Goal: Transaction & Acquisition: Purchase product/service

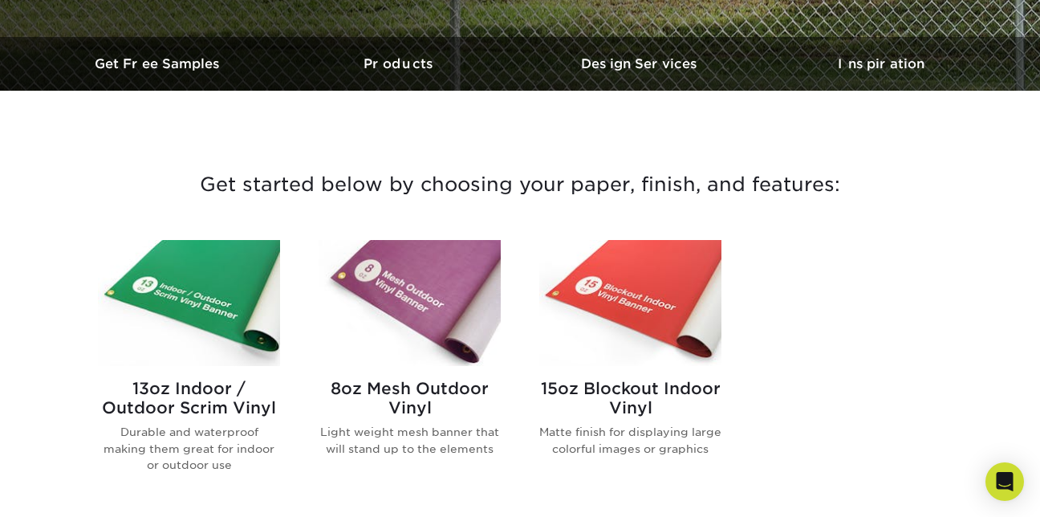
scroll to position [482, 0]
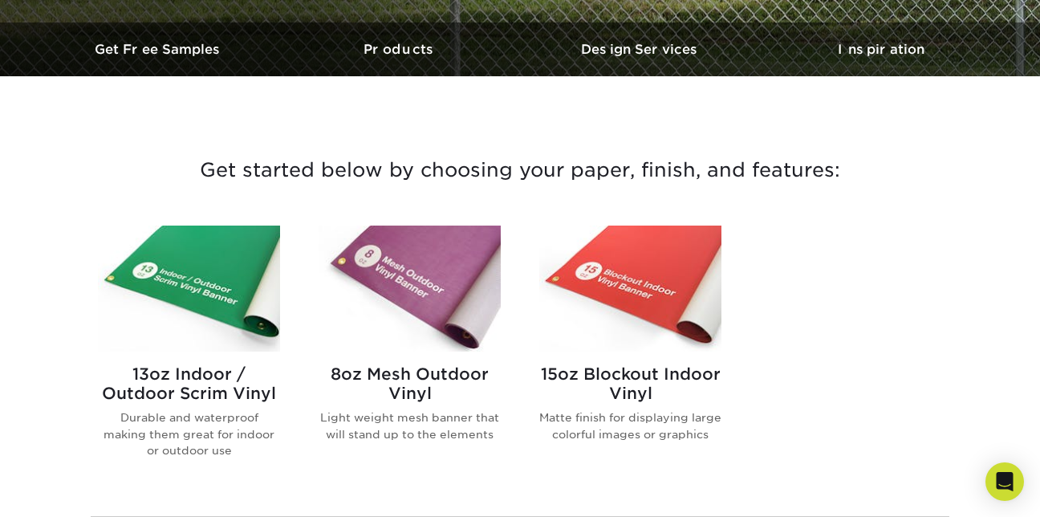
click at [213, 293] on img at bounding box center [189, 289] width 182 height 126
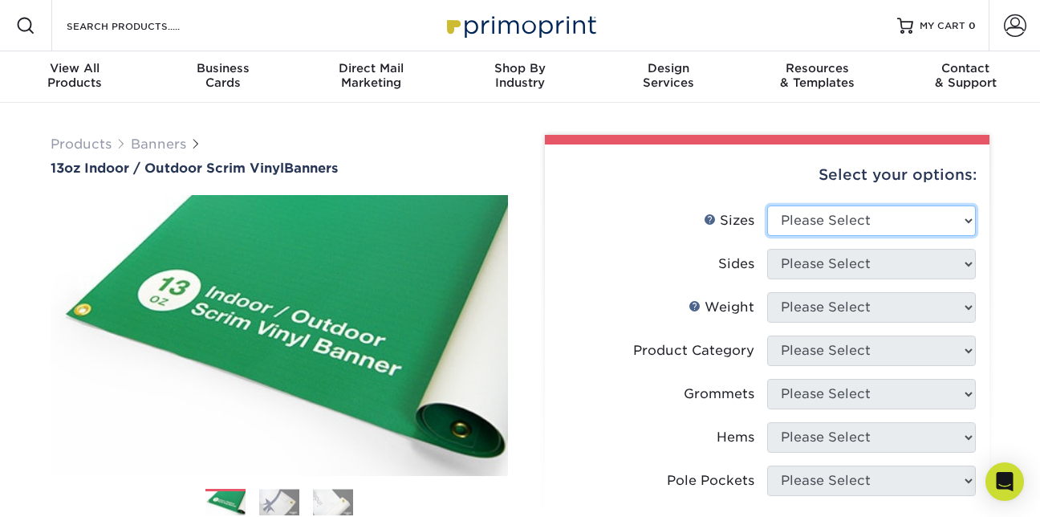
click at [968, 224] on select "Please Select 24" x 36" 24" x 48" 36" x 48" 36" x 60" 36" x 72" 36" x 96" 36" x…" at bounding box center [871, 220] width 209 height 30
select select "36.00x60.00"
click at [767, 205] on select "Please Select 24" x 36" 24" x 48" 36" x 48" 36" x 60" 36" x 72" 36" x 96" 36" x…" at bounding box center [871, 220] width 209 height 30
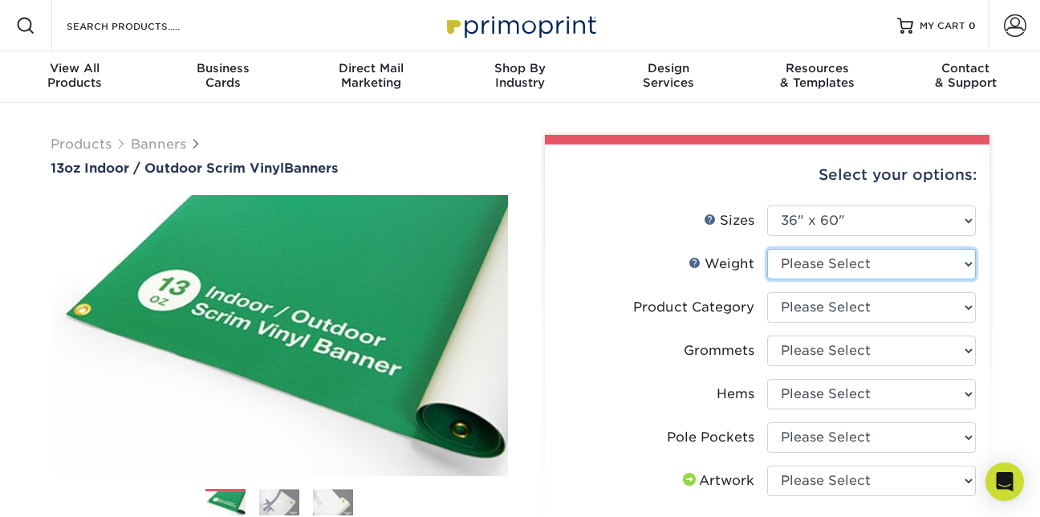
click at [971, 269] on select "Please Select 13OZ" at bounding box center [871, 264] width 209 height 30
select select "13OZ"
click at [767, 249] on select "Please Select 13OZ" at bounding box center [871, 264] width 209 height 30
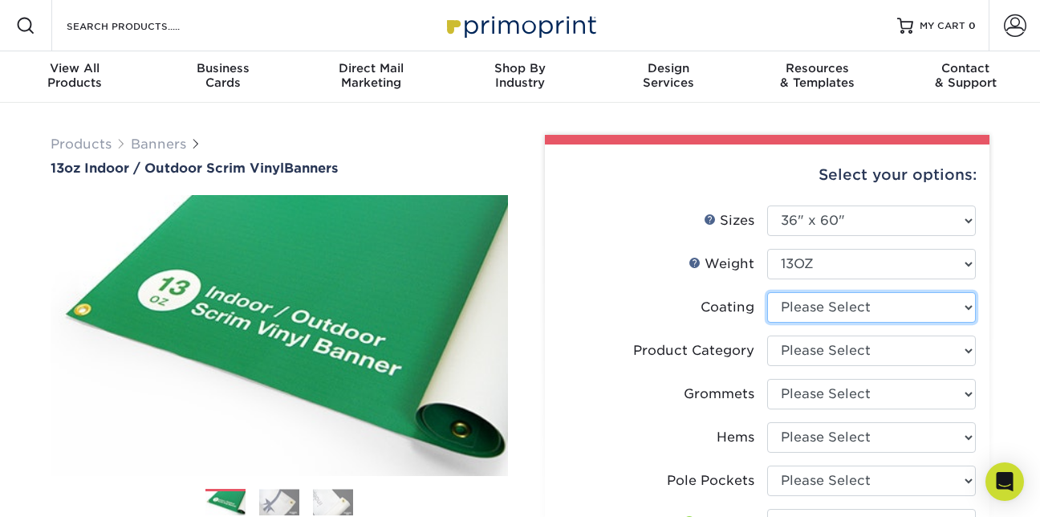
click at [966, 307] on select at bounding box center [871, 307] width 209 height 30
select select "3e7618de-abca-4bda-9f97-8b9129e913d8"
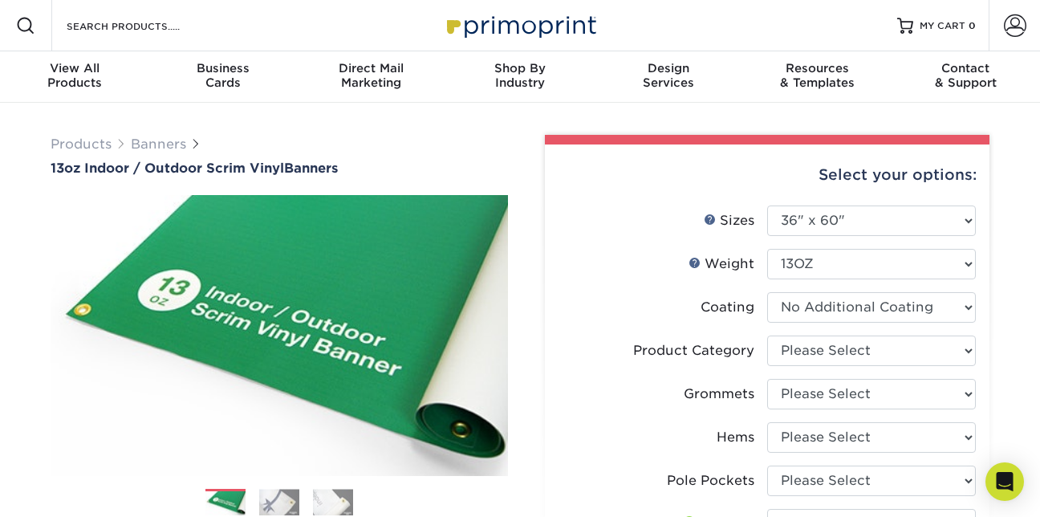
click at [767, 292] on select at bounding box center [871, 307] width 209 height 30
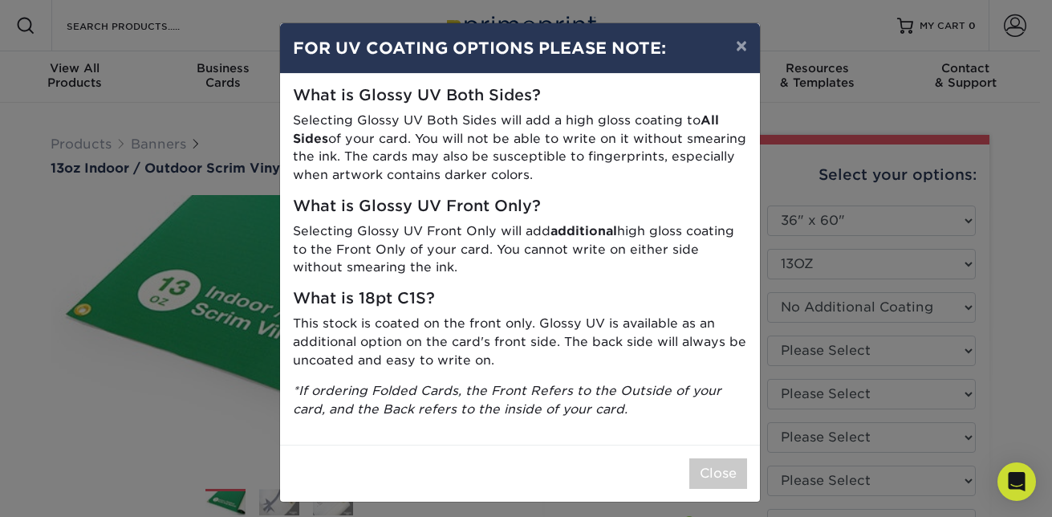
click at [925, 358] on div "× FOR UV COATING OPTIONS PLEASE NOTE: What is Glossy UV Both Sides? Selecting G…" at bounding box center [526, 258] width 1052 height 517
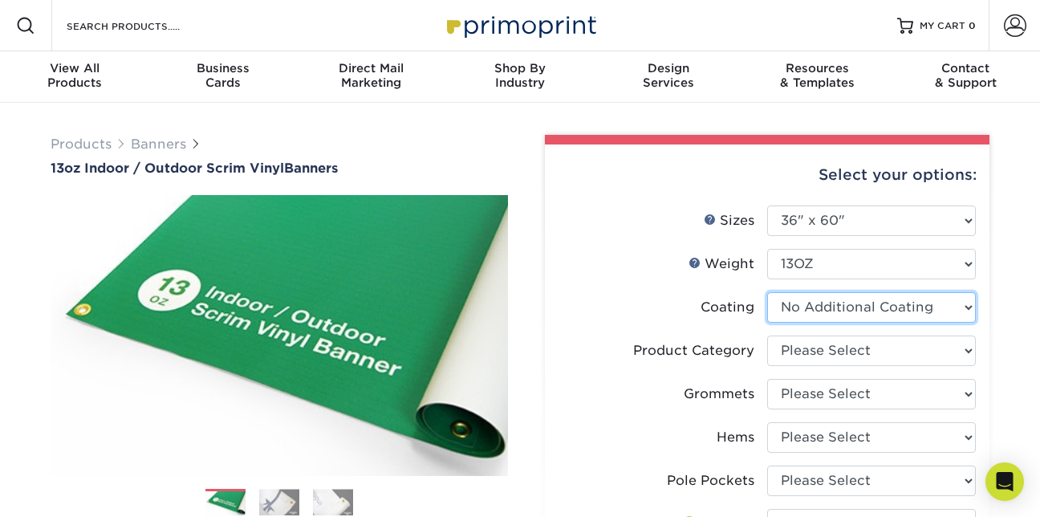
click at [966, 315] on select at bounding box center [871, 307] width 209 height 30
click at [767, 292] on select at bounding box center [871, 307] width 209 height 30
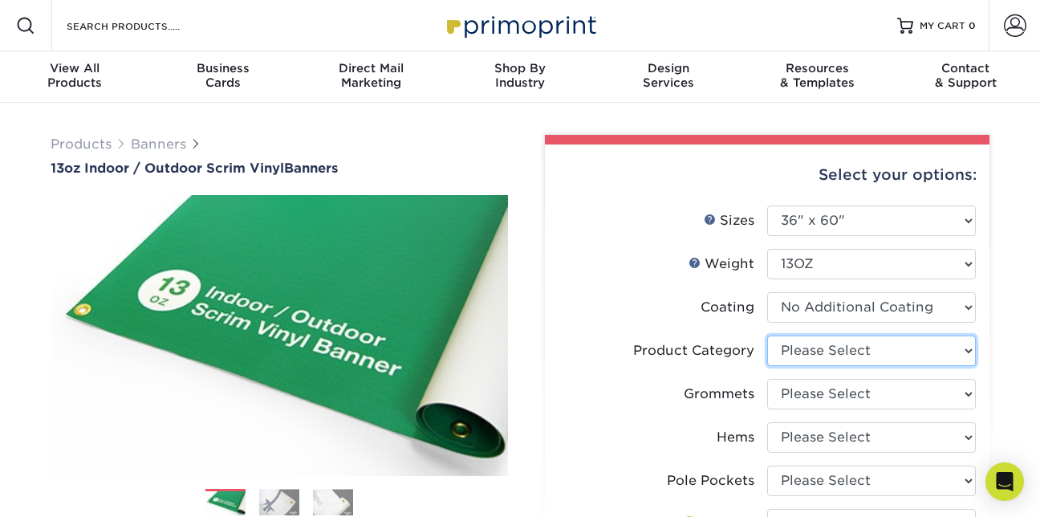
click at [969, 352] on select "Please Select 13oz Scrim Vinyl Banner - Matte" at bounding box center [871, 350] width 209 height 30
select select "bb192c35-bb20-422d-b6fe-0c7f48e5aa48"
click at [767, 335] on select "Please Select 13oz Scrim Vinyl Banner - Matte" at bounding box center [871, 350] width 209 height 30
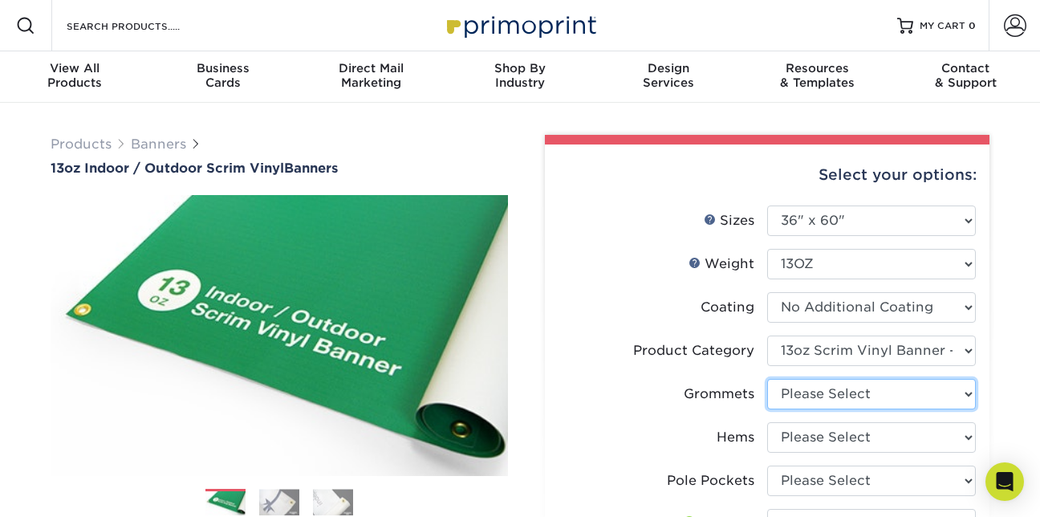
click at [964, 393] on select "Please Select No Grommets Yes, Grommet All 4 Corners Yes, Grommets Every 1 ft. …" at bounding box center [871, 394] width 209 height 30
select select "90d329df-db80-4206-b821-ff9d3f363977"
click at [767, 379] on select "Please Select No Grommets Yes, Grommet All 4 Corners Yes, Grommets Every 1 ft. …" at bounding box center [871, 394] width 209 height 30
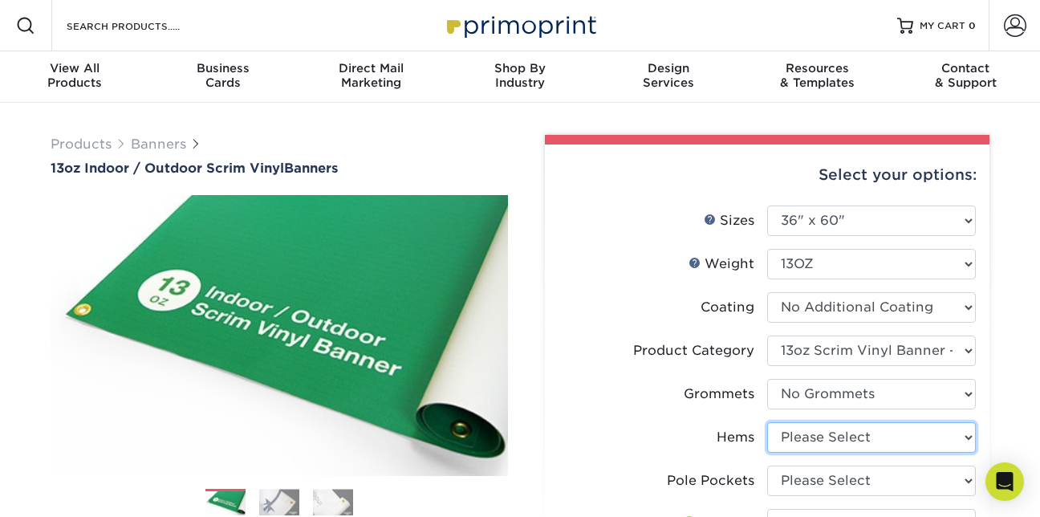
click at [972, 435] on select "Please Select No Hems/Pole Pockets Yes, Hems Top and Bottom Only Yes, Hems All …" at bounding box center [871, 437] width 209 height 30
select select "4e4ebf09-664b-4b70-8385-b564872d2e90"
click at [767, 422] on select "Please Select No Hems/Pole Pockets Yes, Hems Top and Bottom Only Yes, Hems All …" at bounding box center [871, 437] width 209 height 30
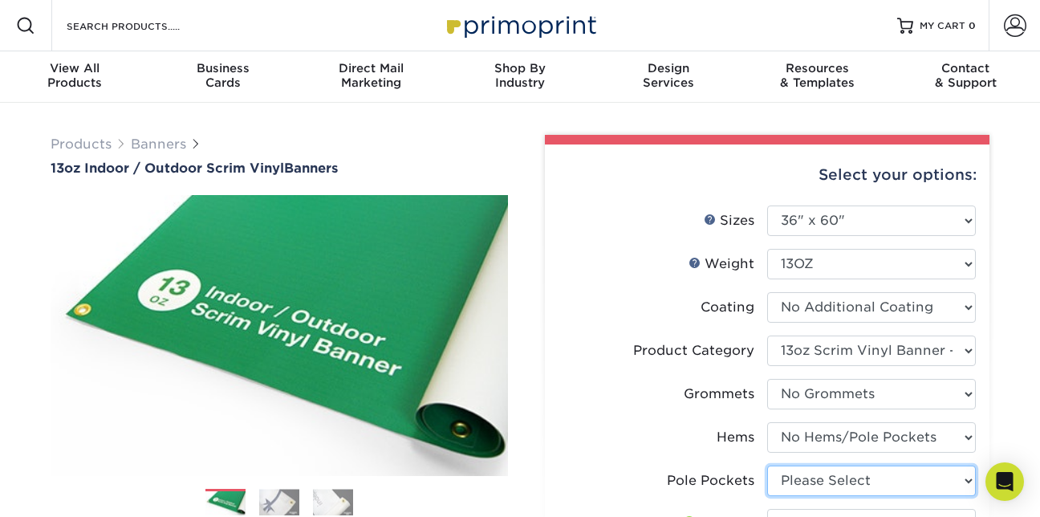
click at [969, 481] on select "Please Select No Pole Pockets 2 in. Left and Right 2 in. Top and Bottom 4 in. L…" at bounding box center [871, 481] width 209 height 30
select select "462c5fe9-21e9-49a0-afb4-1c6e8664fe13"
click at [767, 466] on select "Please Select No Pole Pockets 2 in. Left and Right 2 in. Top and Bottom 4 in. L…" at bounding box center [871, 481] width 209 height 30
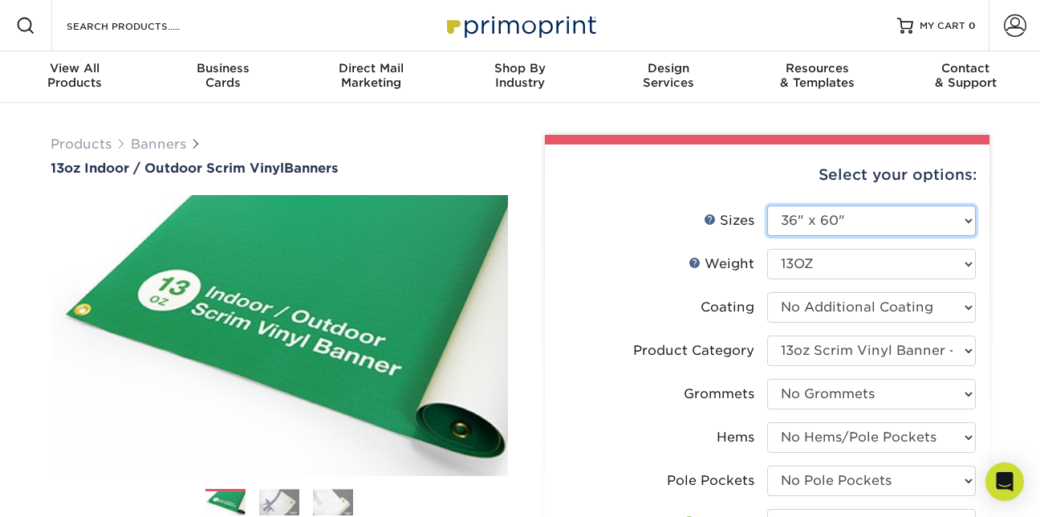
click at [964, 226] on select "Please Select 24" x 36" 24" x 48" 36" x 48" 36" x 60" 36" x 72" 36" x 96" 36" x…" at bounding box center [871, 220] width 209 height 30
select select "36.00x144.00"
click at [767, 205] on select "Please Select 24" x 36" 24" x 48" 36" x 48" 36" x 60" 36" x 72" 36" x 96" 36" x…" at bounding box center [871, 220] width 209 height 30
select select "-1"
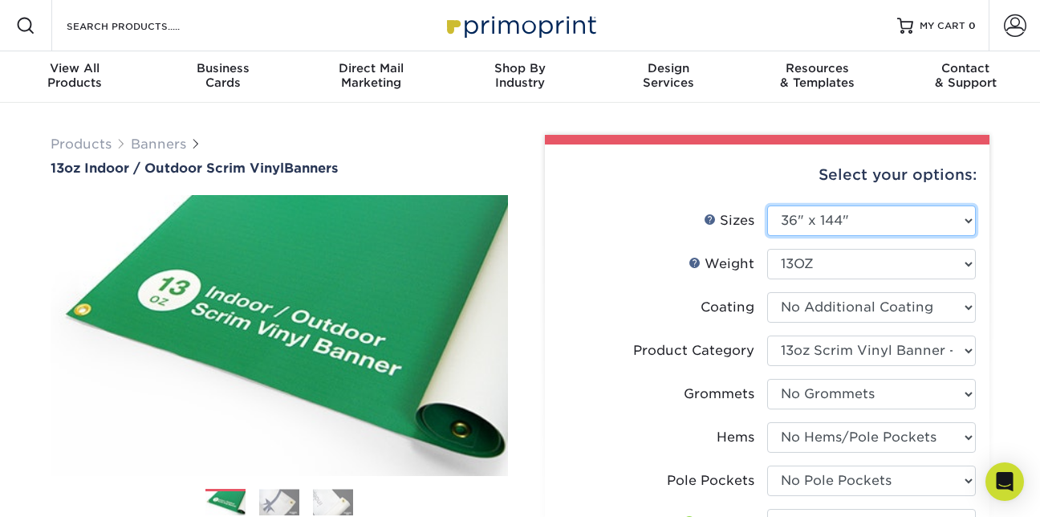
select select "-1"
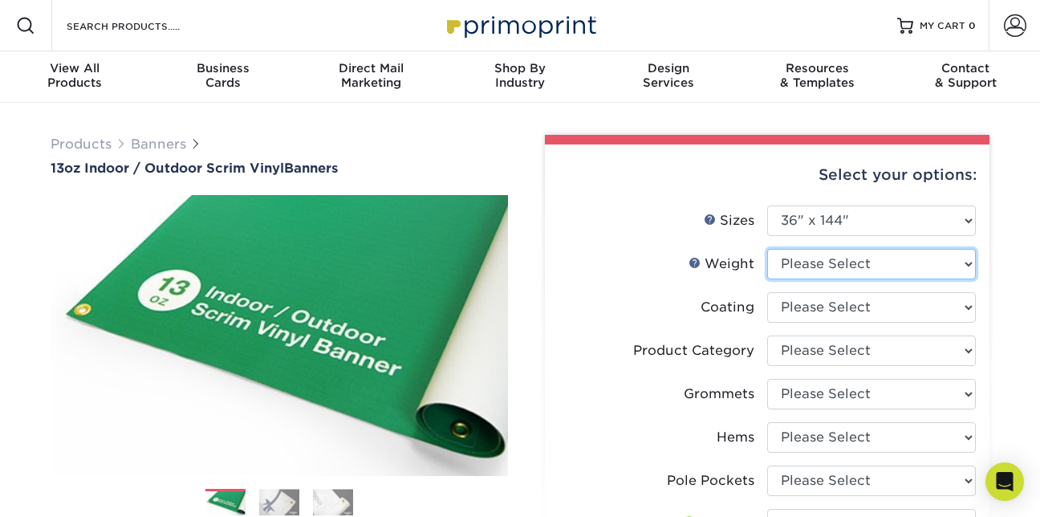
click at [966, 267] on select "Please Select 13OZ" at bounding box center [871, 264] width 209 height 30
select select "13OZ"
click at [767, 249] on select "Please Select 13OZ" at bounding box center [871, 264] width 209 height 30
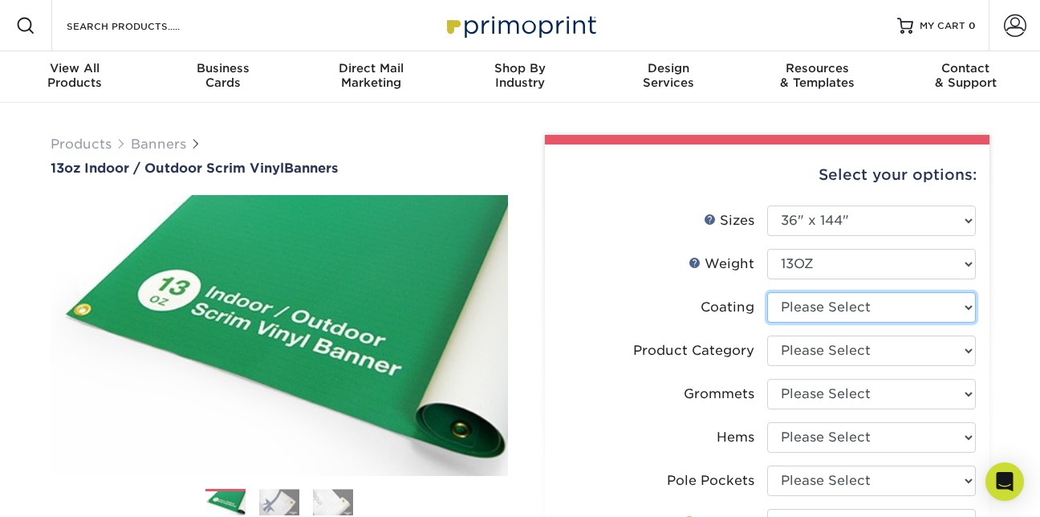
click at [968, 307] on select at bounding box center [871, 307] width 209 height 30
select select "3e7618de-abca-4bda-9f97-8b9129e913d8"
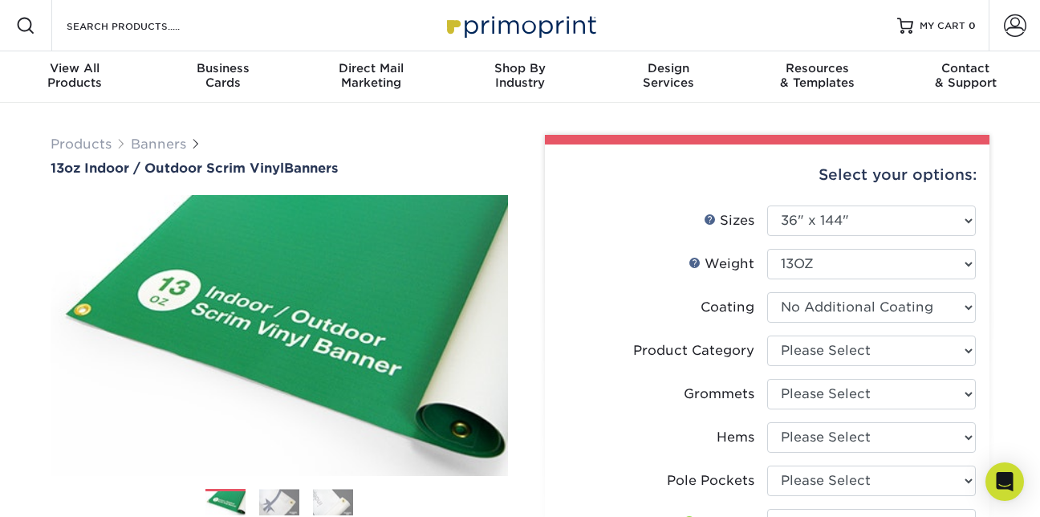
click at [767, 292] on select at bounding box center [871, 307] width 209 height 30
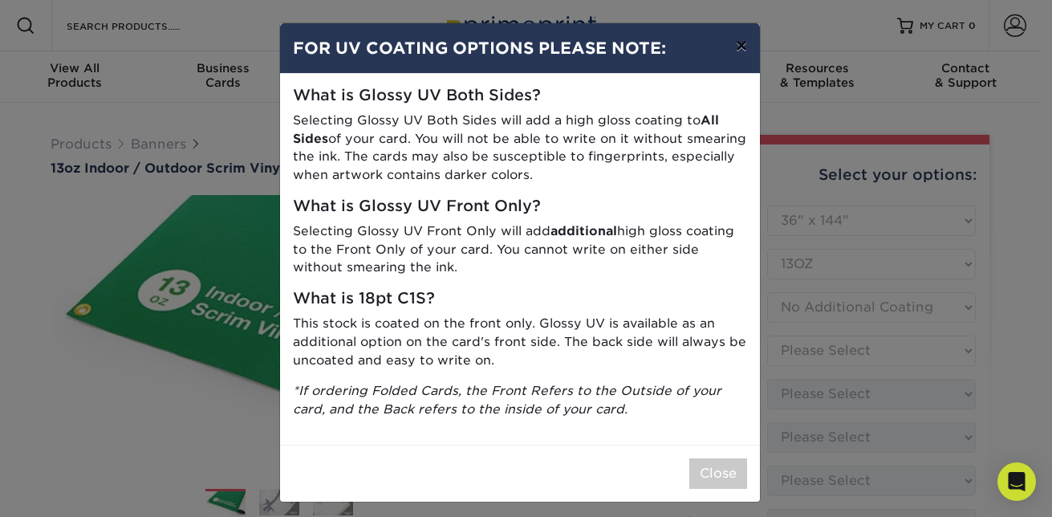
click at [731, 49] on button "×" at bounding box center [741, 45] width 37 height 45
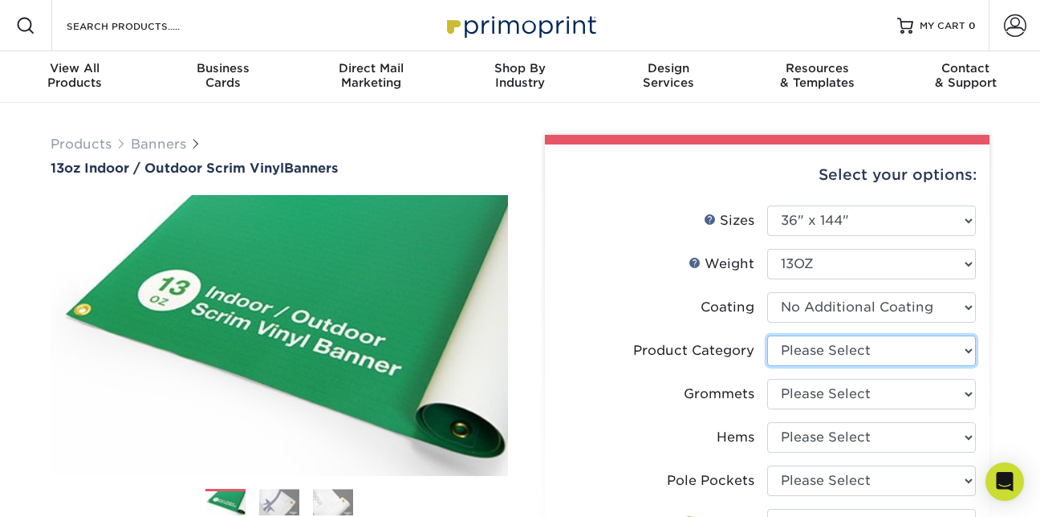
click at [969, 348] on select "Please Select 13oz Scrim Vinyl Banner - Matte" at bounding box center [871, 350] width 209 height 30
select select "bb192c35-bb20-422d-b6fe-0c7f48e5aa48"
click at [767, 335] on select "Please Select 13oz Scrim Vinyl Banner - Matte" at bounding box center [871, 350] width 209 height 30
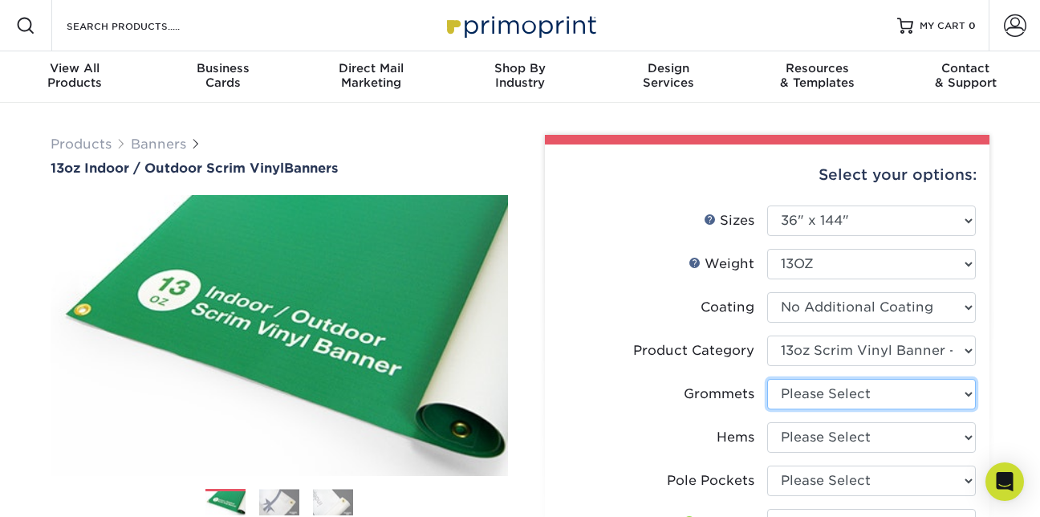
click at [966, 396] on select "Please Select No Grommets Yes, Grommet All 4 Corners Yes, Grommets Every 1 ft. …" at bounding box center [871, 394] width 209 height 30
select select "90d329df-db80-4206-b821-ff9d3f363977"
click at [767, 379] on select "Please Select No Grommets Yes, Grommet All 4 Corners Yes, Grommets Every 1 ft. …" at bounding box center [871, 394] width 209 height 30
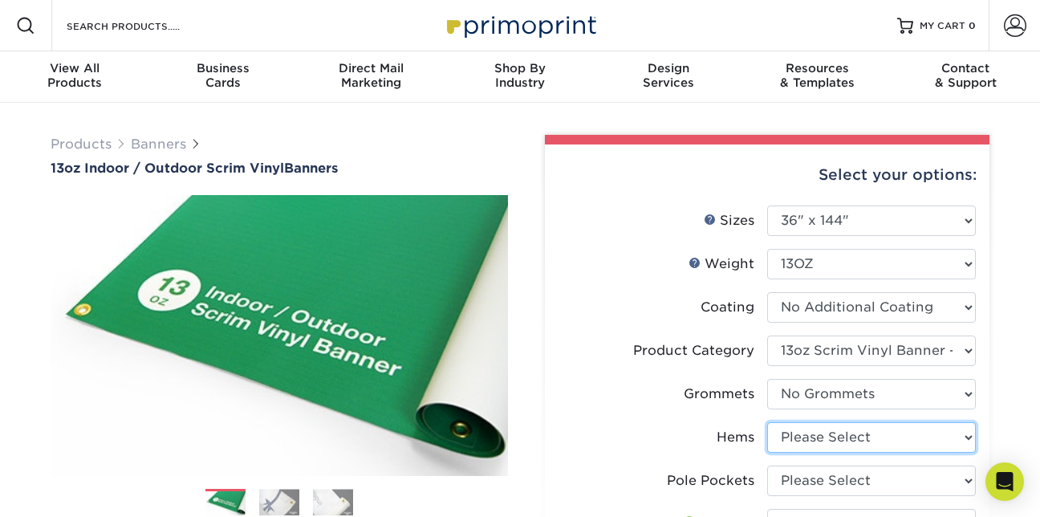
click at [970, 440] on select "Please Select No Hems/Pole Pockets Yes, Hems Top and Bottom Only Yes, Hems All …" at bounding box center [871, 437] width 209 height 30
select select "4e4ebf09-664b-4b70-8385-b564872d2e90"
click at [767, 422] on select "Please Select No Hems/Pole Pockets Yes, Hems Top and Bottom Only Yes, Hems All …" at bounding box center [871, 437] width 209 height 30
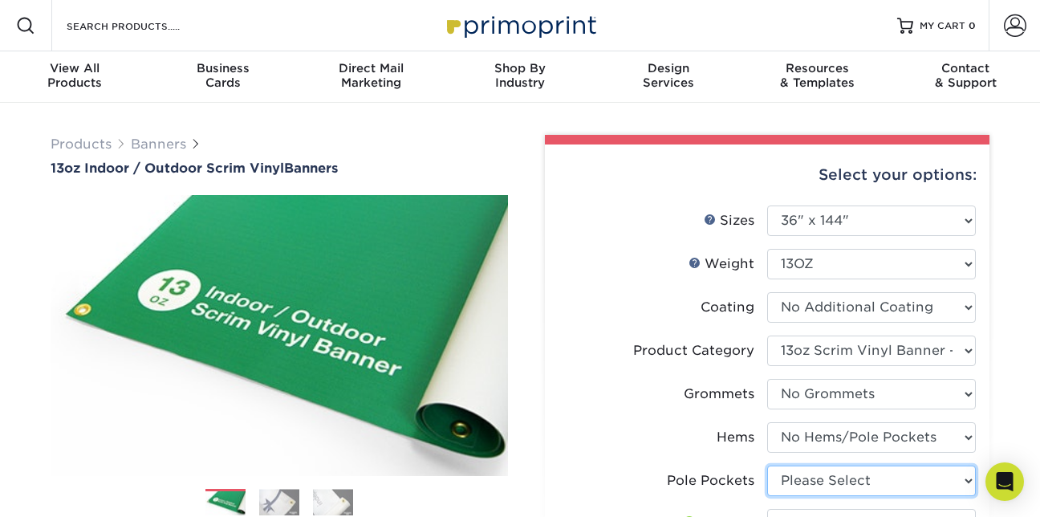
click at [969, 482] on select "Please Select No Pole Pockets 2 in. Left and Right 2 in. Top and Bottom 4 in. L…" at bounding box center [871, 481] width 209 height 30
select select "462c5fe9-21e9-49a0-afb4-1c6e8664fe13"
click at [767, 466] on select "Please Select No Pole Pockets 2 in. Left and Right 2 in. Top and Bottom 4 in. L…" at bounding box center [871, 481] width 209 height 30
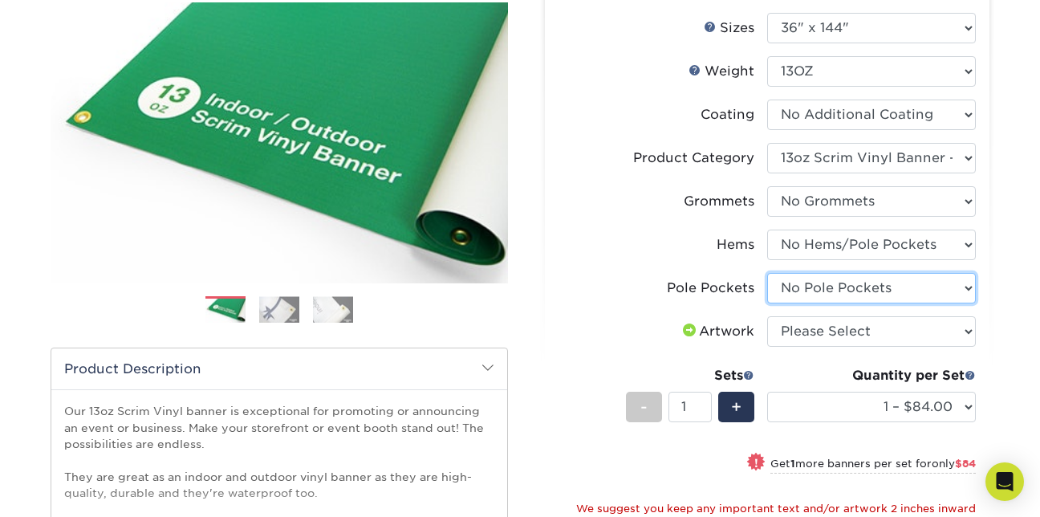
scroll to position [225, 0]
